Goal: Information Seeking & Learning: Learn about a topic

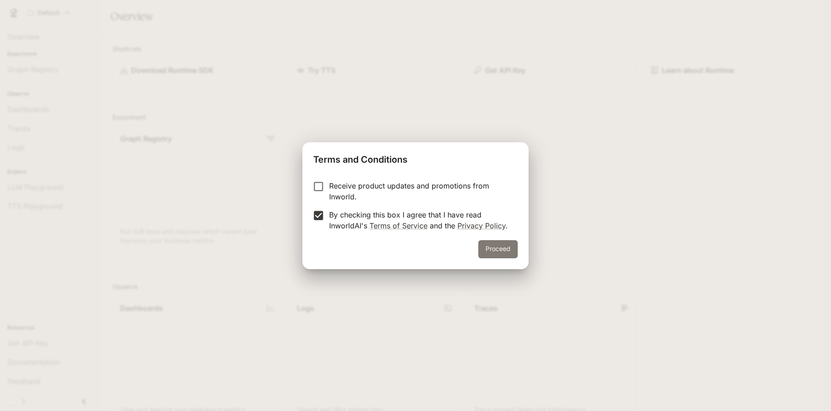
click at [503, 251] on button "Proceed" at bounding box center [497, 249] width 39 height 18
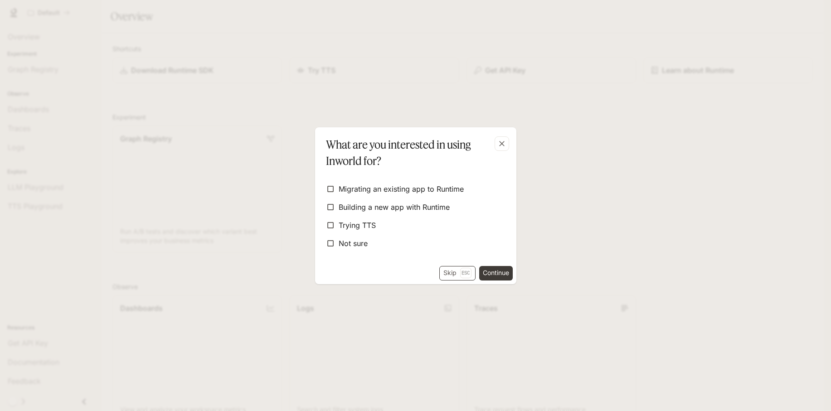
click at [453, 272] on button "Skip Esc" at bounding box center [457, 273] width 36 height 15
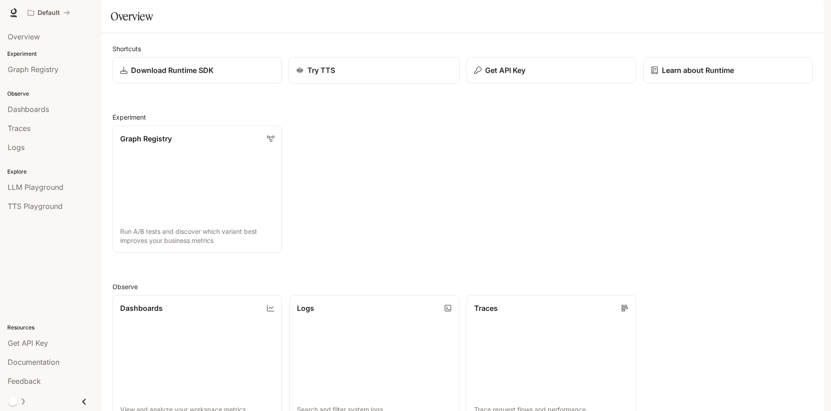
click at [372, 76] on div "Try TTS" at bounding box center [375, 70] width 156 height 11
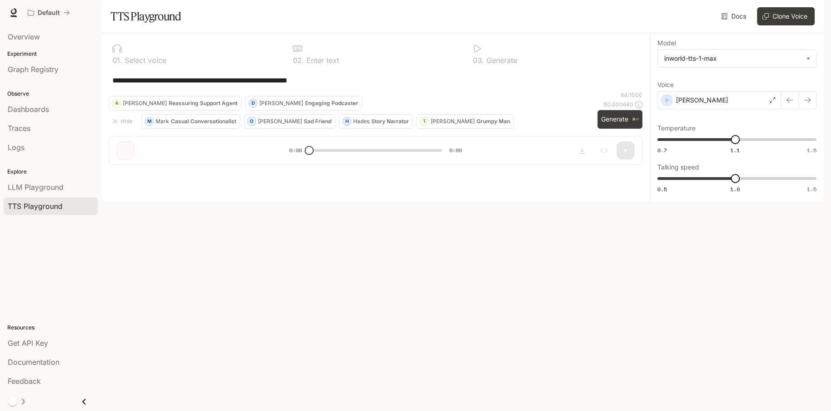
click at [437, 91] on div "**********" at bounding box center [376, 80] width 534 height 22
click at [654, 8] on div "Default" at bounding box center [384, 13] width 720 height 18
click at [784, 15] on span "Documentation" at bounding box center [769, 12] width 45 height 11
